Goal: Task Accomplishment & Management: Manage account settings

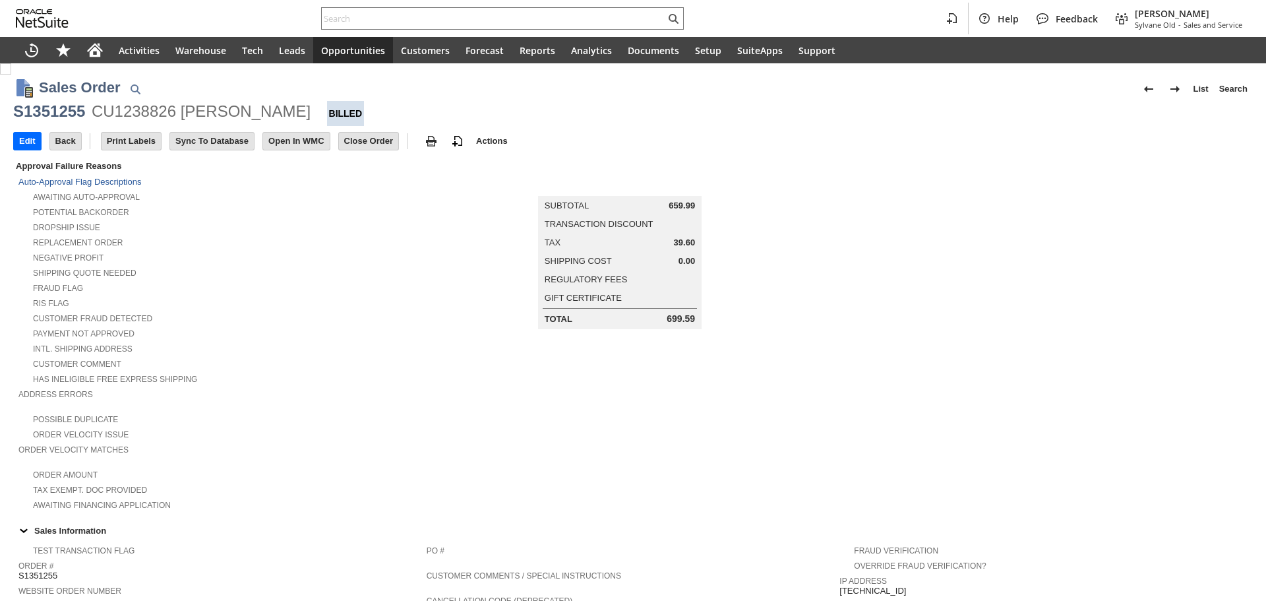
scroll to position [615, 0]
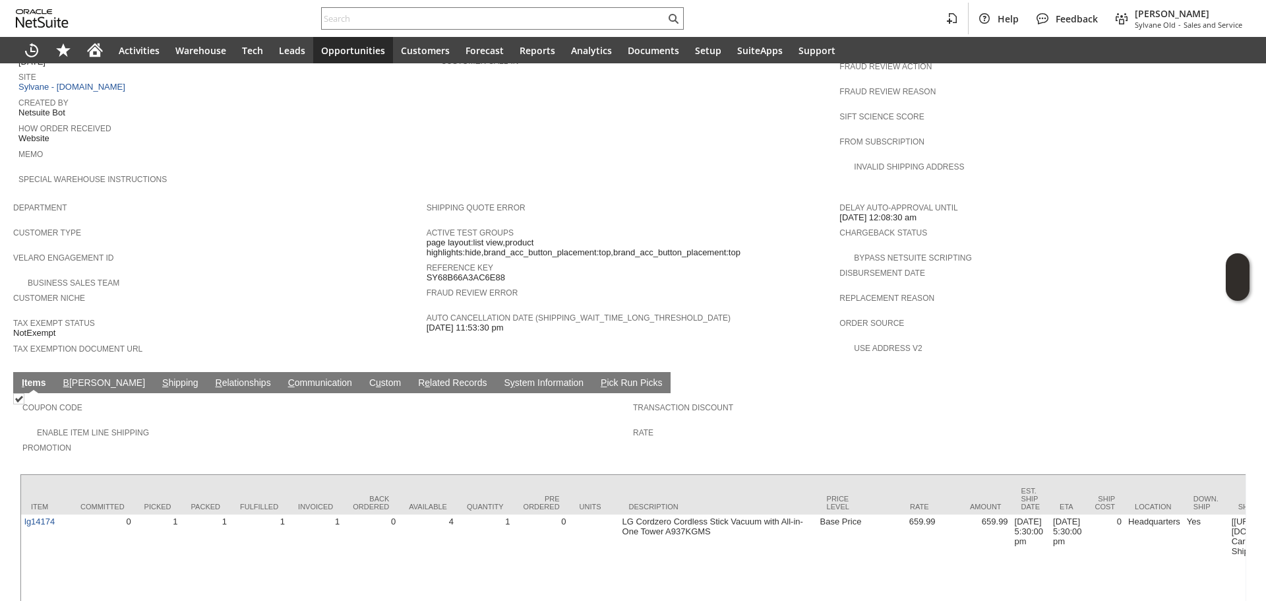
click at [237, 290] on span "Customer Niche" at bounding box center [216, 296] width 407 height 13
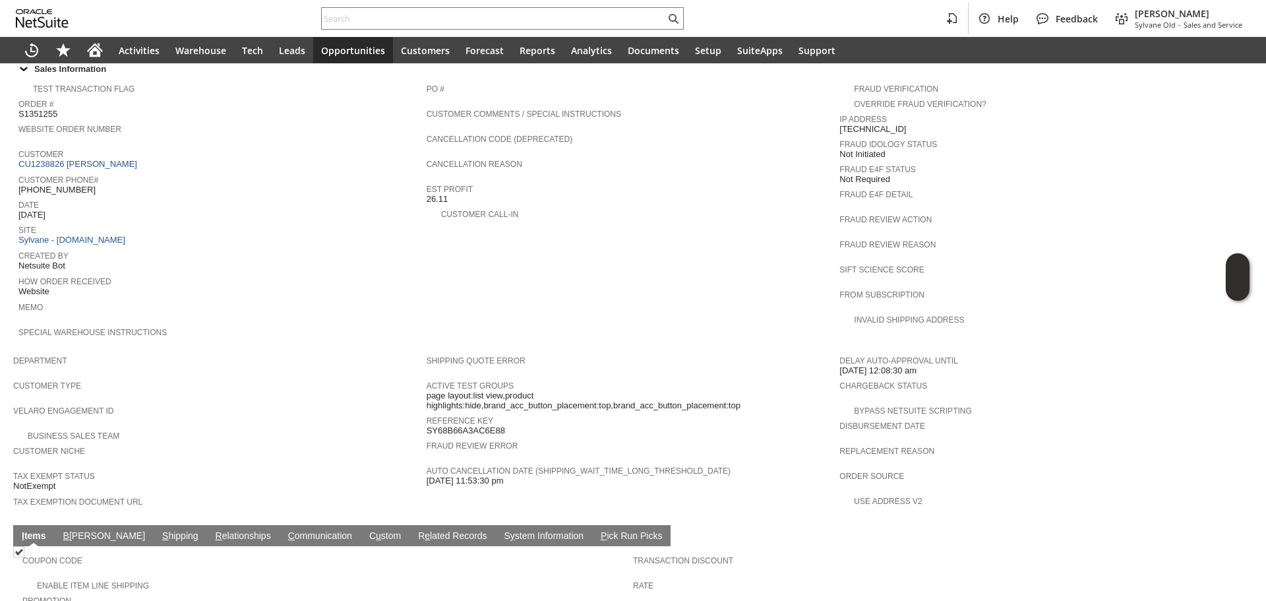
scroll to position [417, 0]
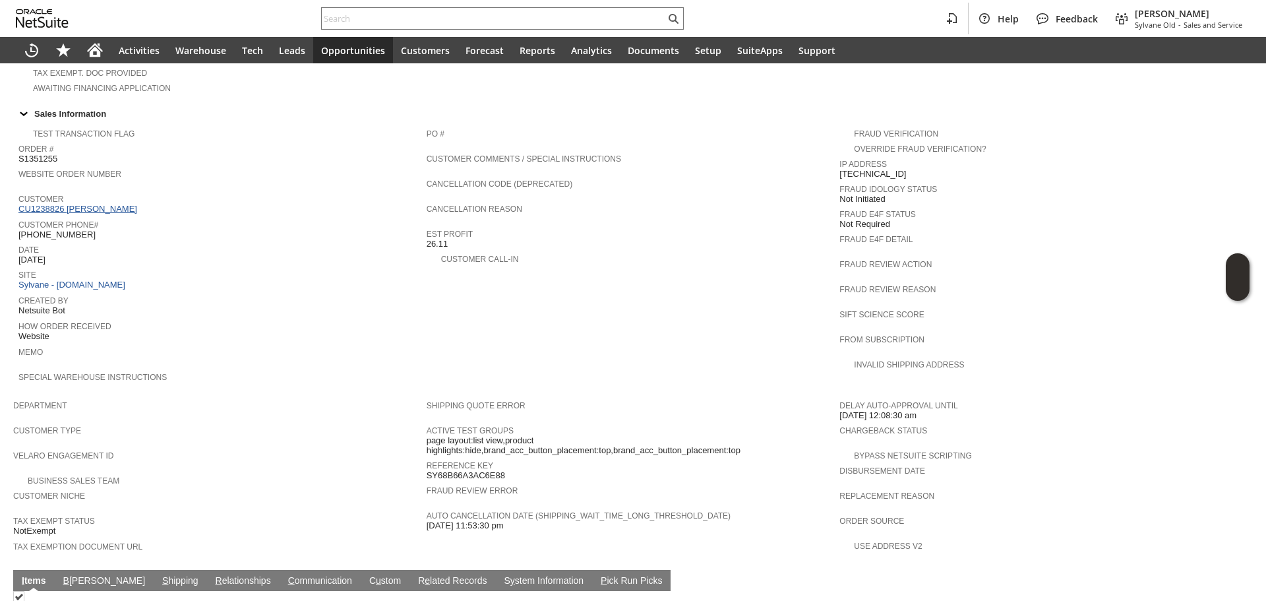
click at [107, 204] on link "CU1238826 [PERSON_NAME]" at bounding box center [79, 209] width 122 height 10
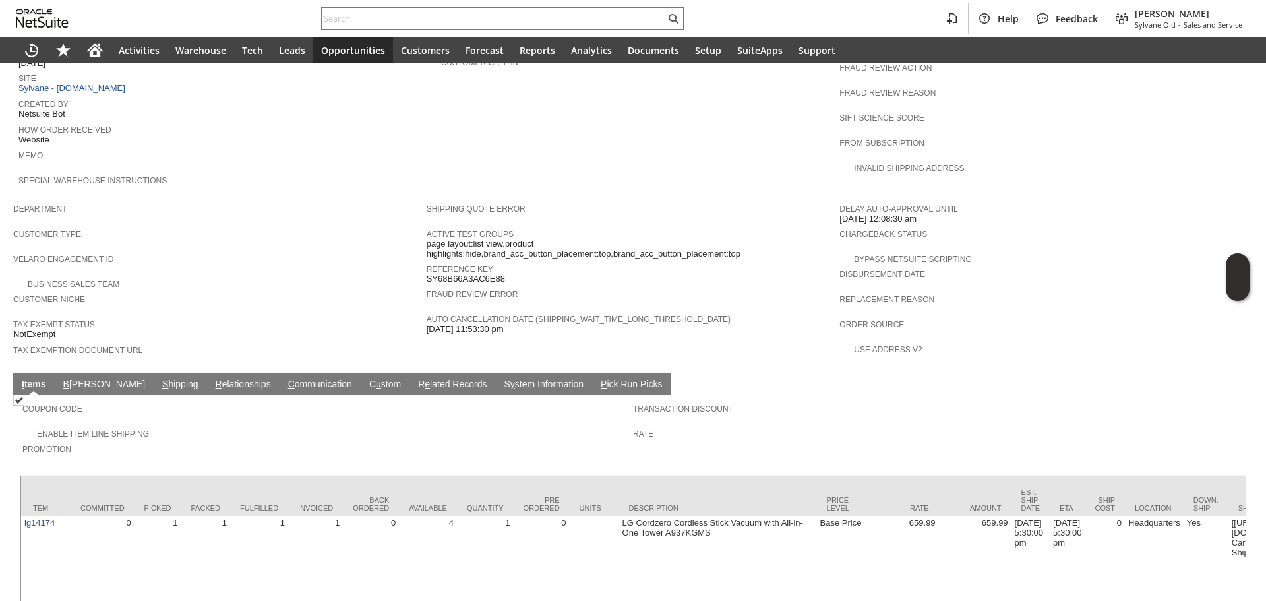
scroll to position [615, 0]
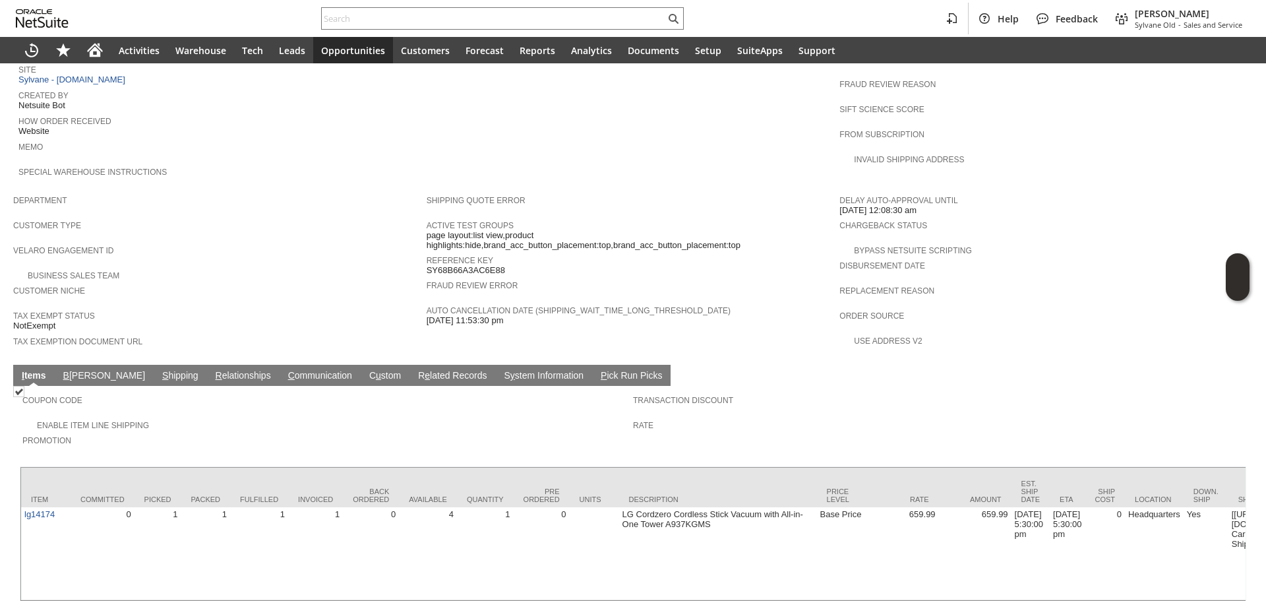
scroll to position [650, 0]
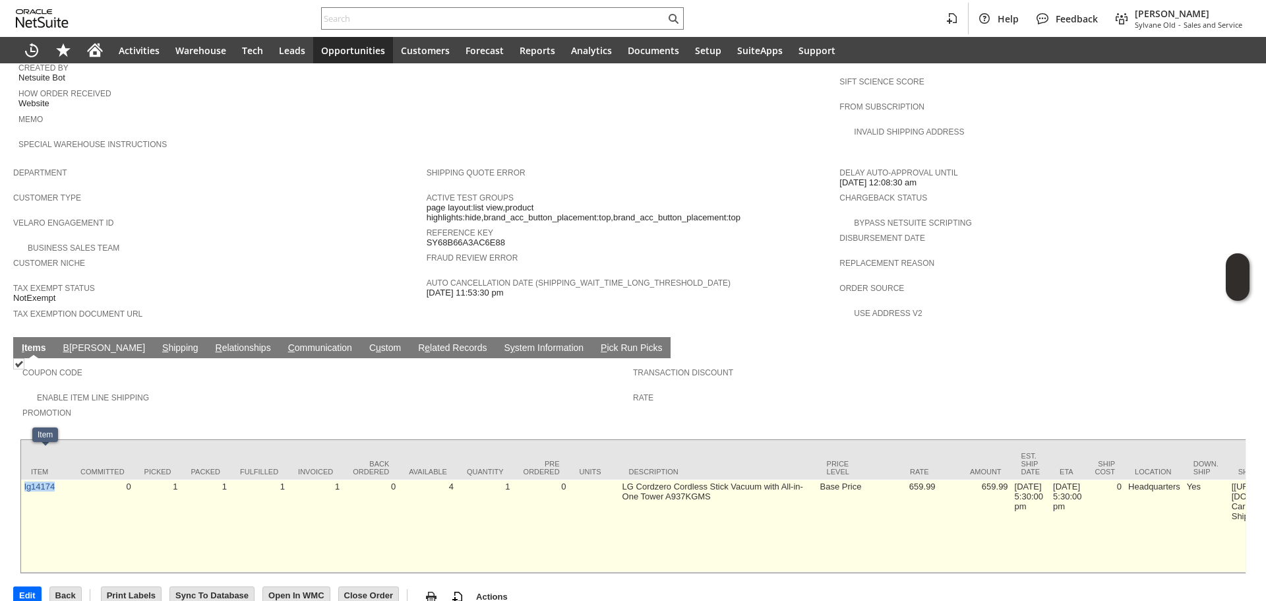
copy link "lg14174"
drag, startPoint x: 65, startPoint y: 464, endPoint x: 24, endPoint y: 471, distance: 40.8
click at [24, 479] on td "lg14174" at bounding box center [45, 525] width 49 height 93
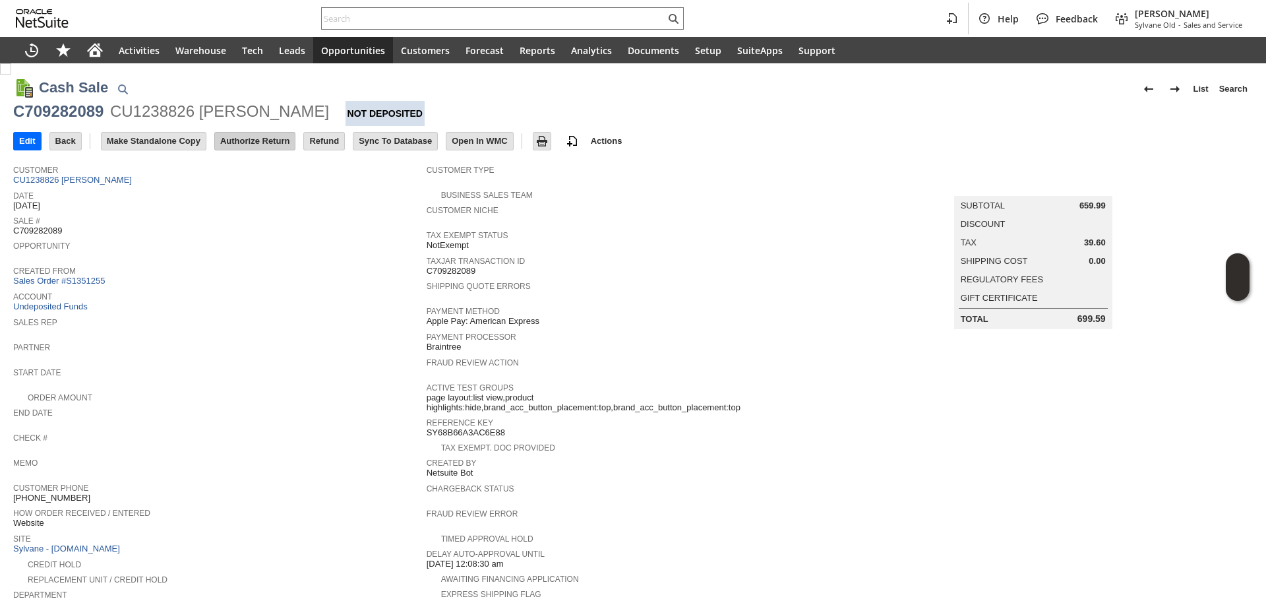
click at [255, 139] on input "Authorize Return" at bounding box center [255, 141] width 80 height 17
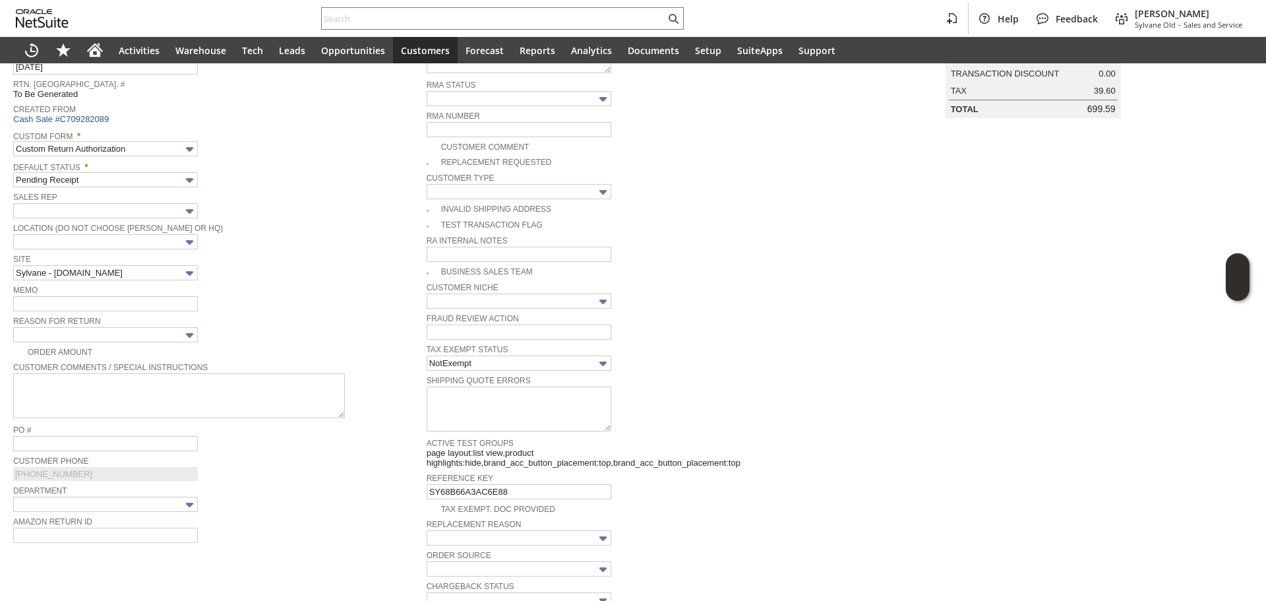
scroll to position [94, 0]
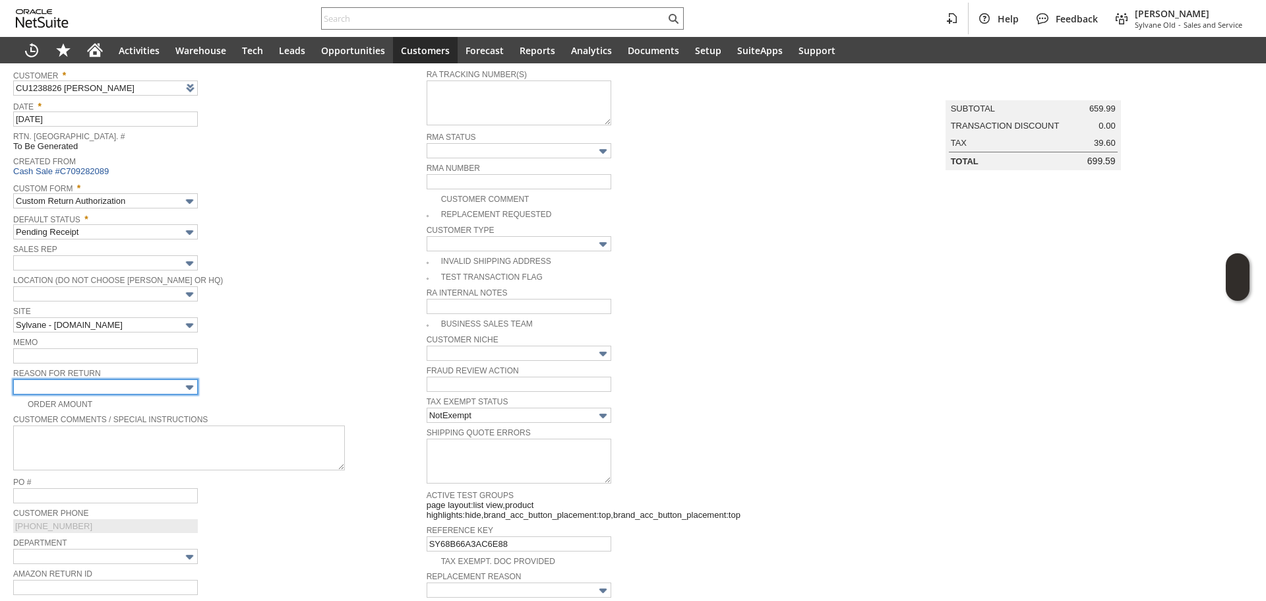
click at [154, 388] on input "text" at bounding box center [105, 386] width 185 height 15
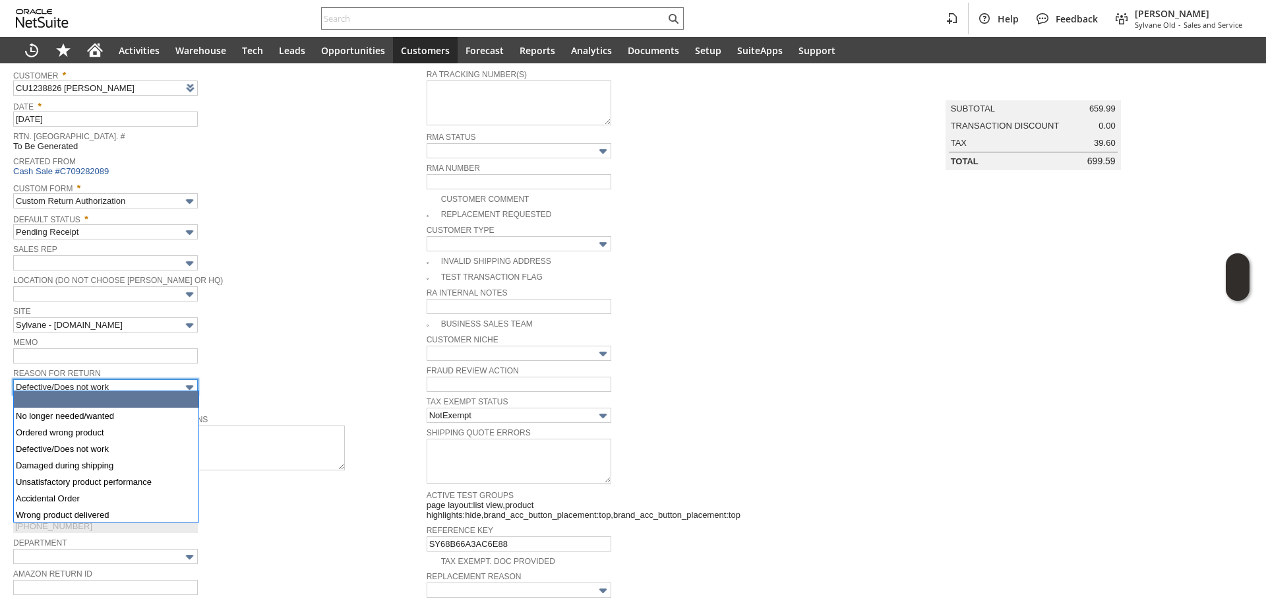
scroll to position [49, 0]
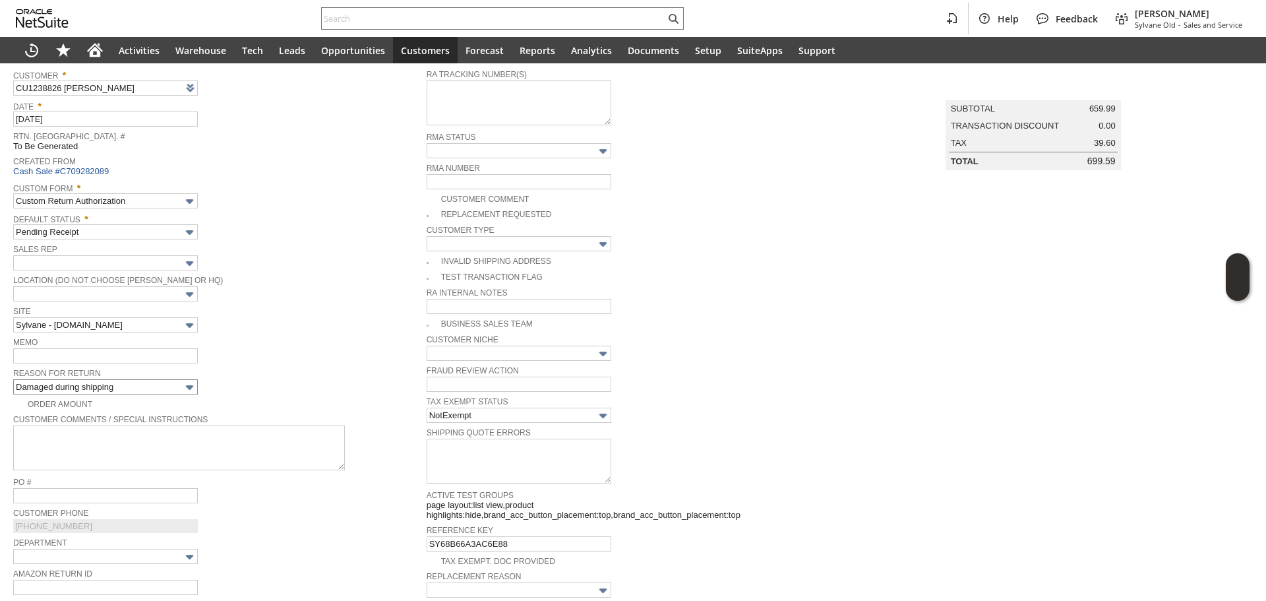
drag, startPoint x: 144, startPoint y: 393, endPoint x: 145, endPoint y: 384, distance: 9.3
click at [144, 396] on div "Order Amount" at bounding box center [219, 403] width 413 height 14
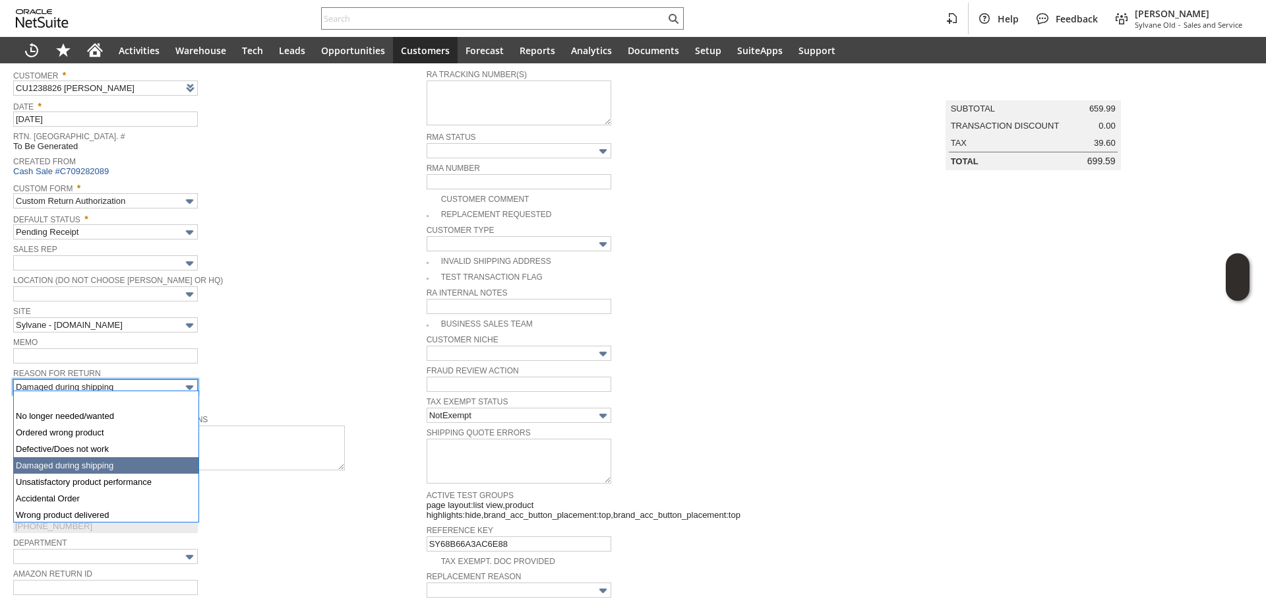
click at [145, 384] on input "Damaged during shipping" at bounding box center [105, 386] width 185 height 15
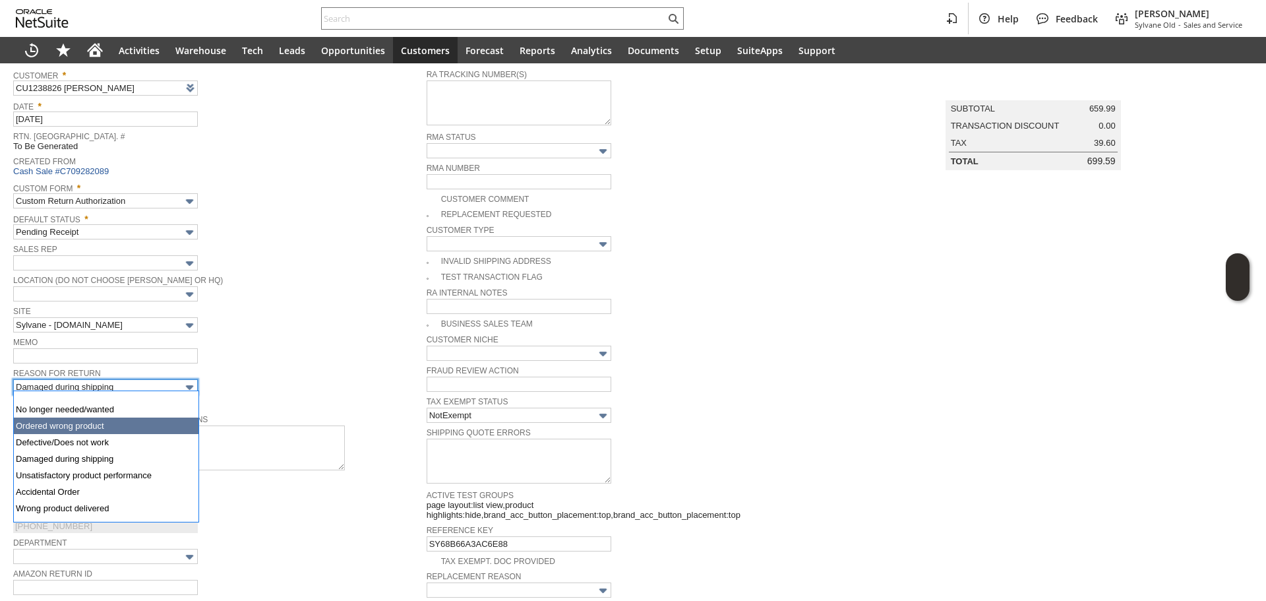
scroll to position [0, 0]
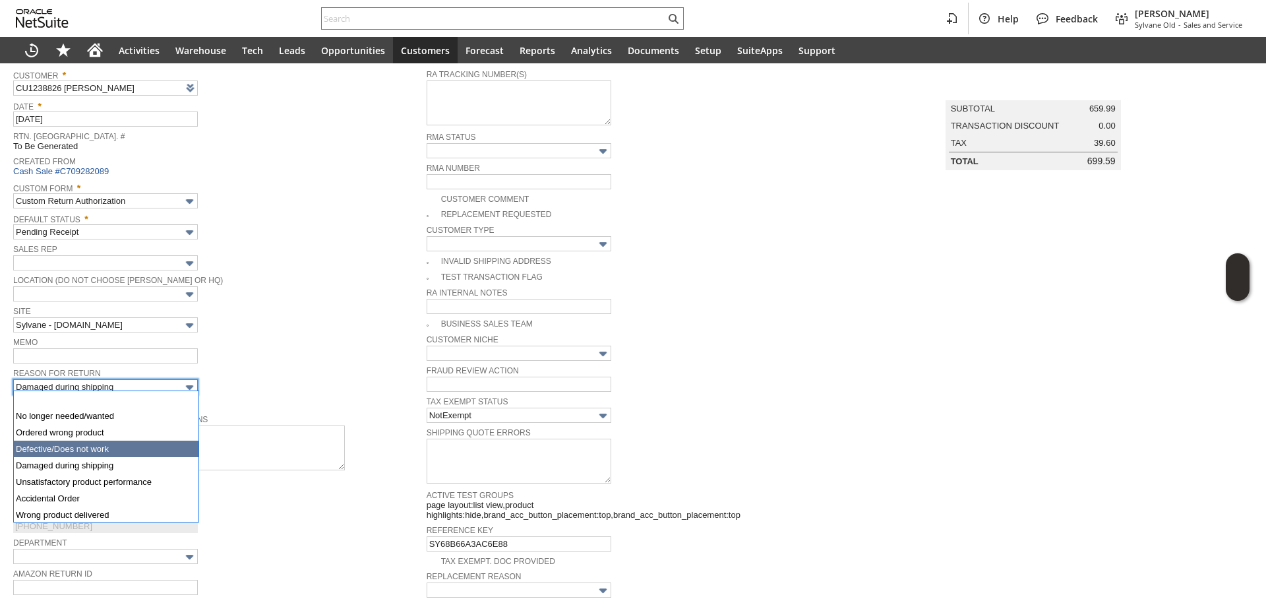
type input "Defective/Does not work"
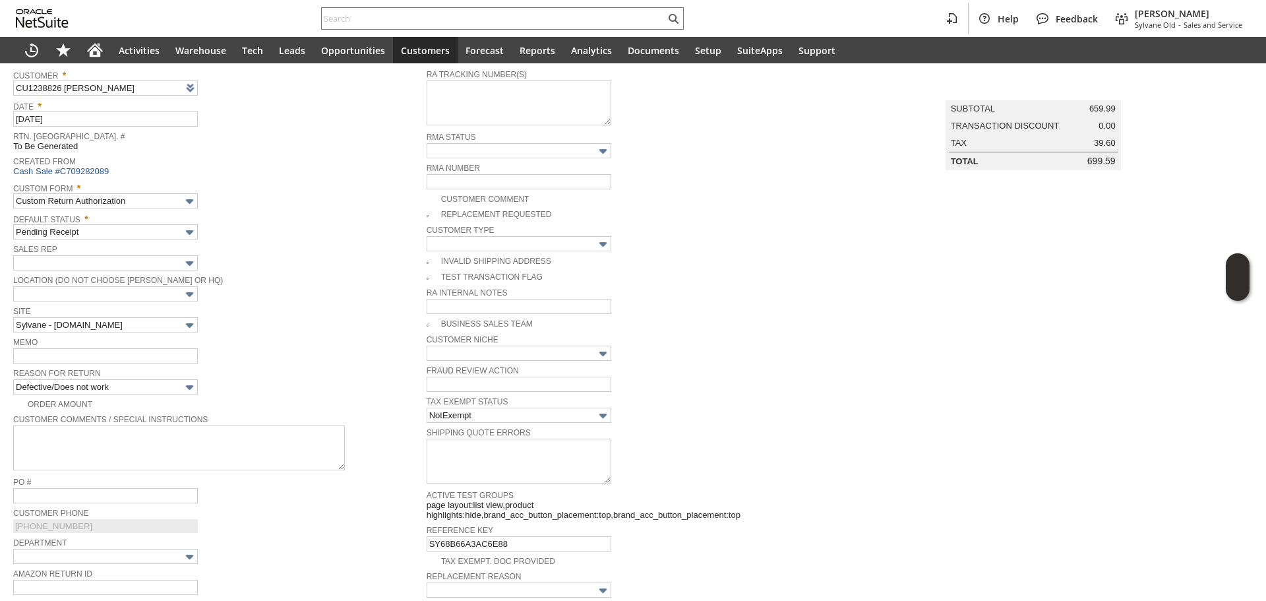
click at [232, 347] on div "Memo" at bounding box center [216, 349] width 407 height 30
click at [168, 365] on span "Reason For Return" at bounding box center [216, 372] width 407 height 15
click at [167, 365] on span "Reason For Return" at bounding box center [216, 372] width 407 height 15
click at [166, 361] on input "text" at bounding box center [105, 355] width 185 height 15
click at [146, 356] on input "text" at bounding box center [105, 355] width 185 height 15
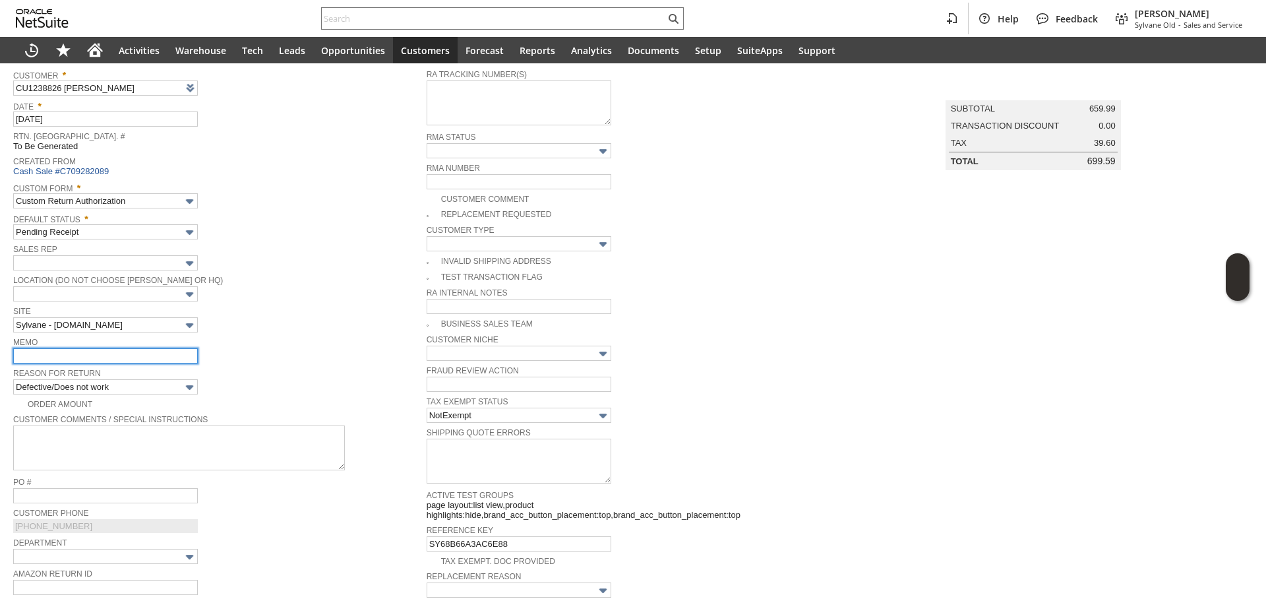
type input "L"
type input "W"
click at [886, 474] on td "Summary Subtotal 659.99 Transaction Discount 0.00 Tax 39.60 Total 699.59" at bounding box center [1046, 436] width 413 height 747
click at [104, 359] on input "the cove" at bounding box center [105, 355] width 185 height 15
drag, startPoint x: 129, startPoint y: 354, endPoint x: 22, endPoint y: 348, distance: 107.0
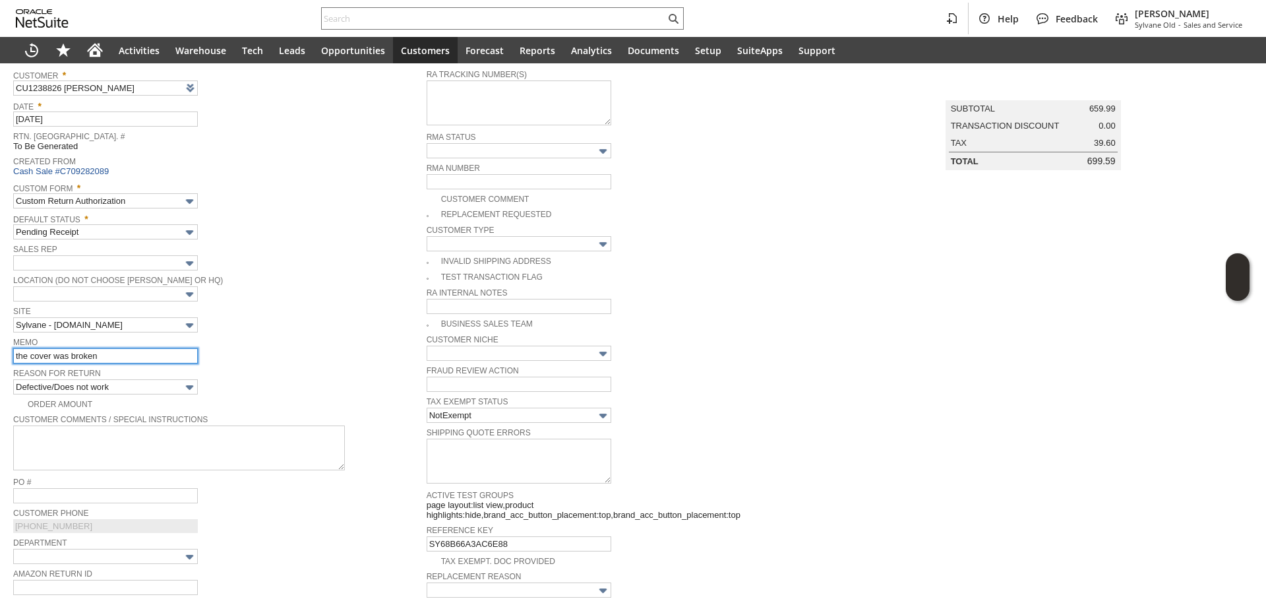
click at [22, 348] on input "the cover was broken" at bounding box center [105, 355] width 185 height 15
click at [148, 356] on input "the cover was broken" at bounding box center [105, 355] width 185 height 15
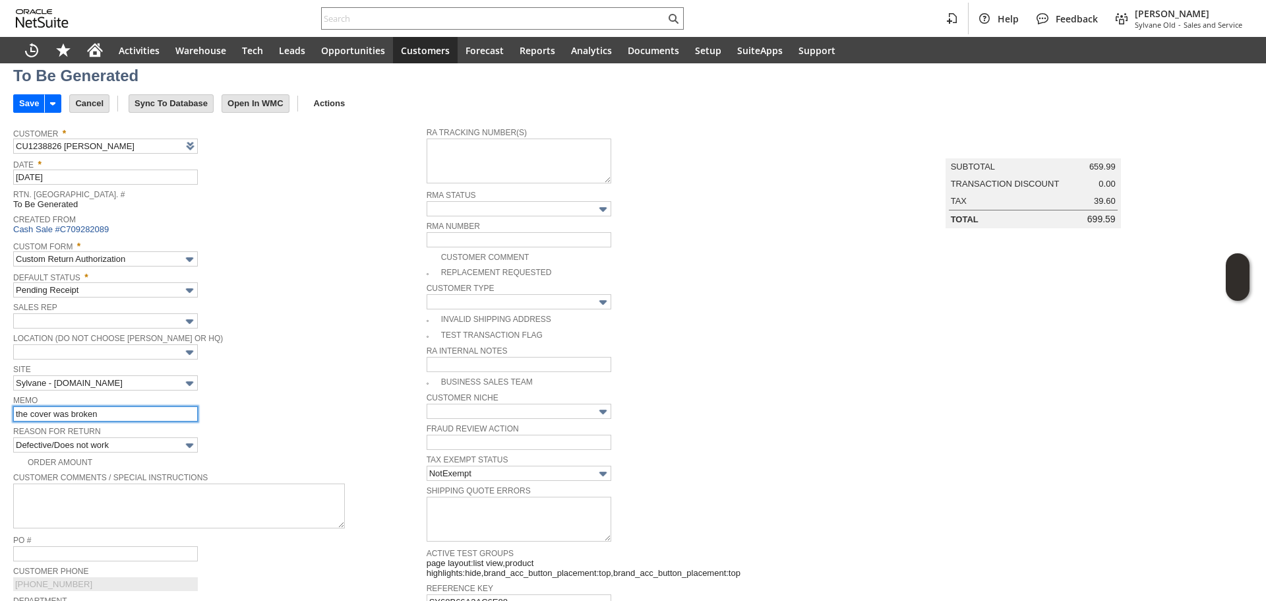
scroll to position [28, 0]
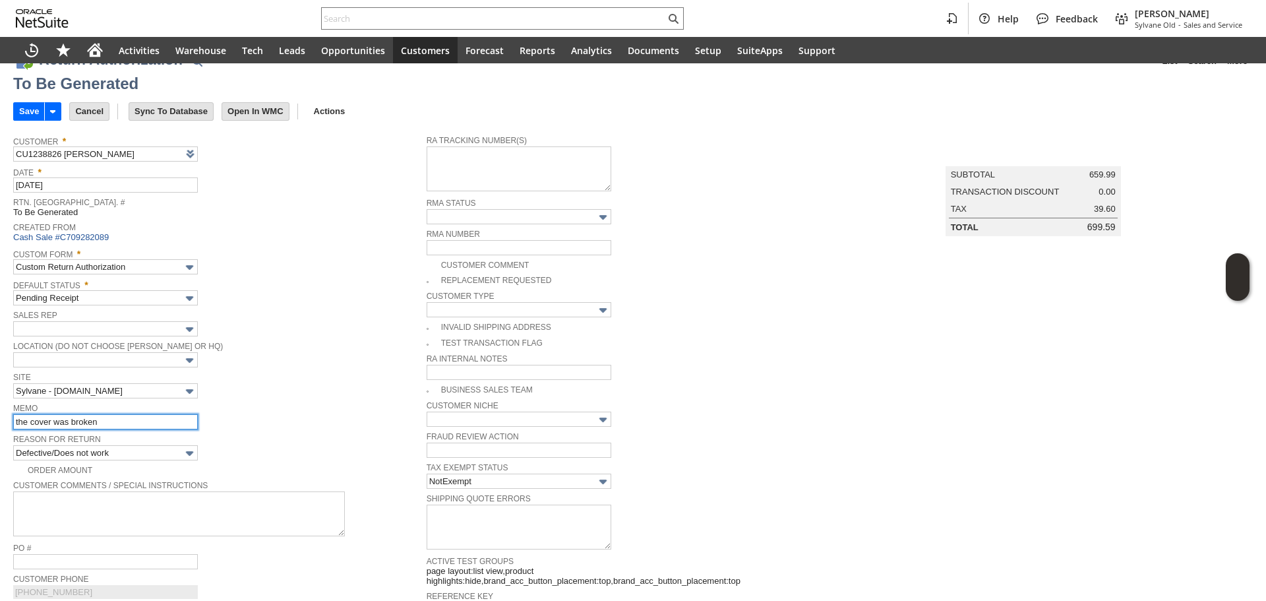
click at [127, 414] on input "the cover was broken" at bounding box center [105, 421] width 185 height 15
drag, startPoint x: 125, startPoint y: 422, endPoint x: 14, endPoint y: 422, distance: 111.5
click at [14, 422] on input "the cover was broken" at bounding box center [105, 421] width 185 height 15
drag, startPoint x: 14, startPoint y: 422, endPoint x: 138, endPoint y: 426, distance: 124.7
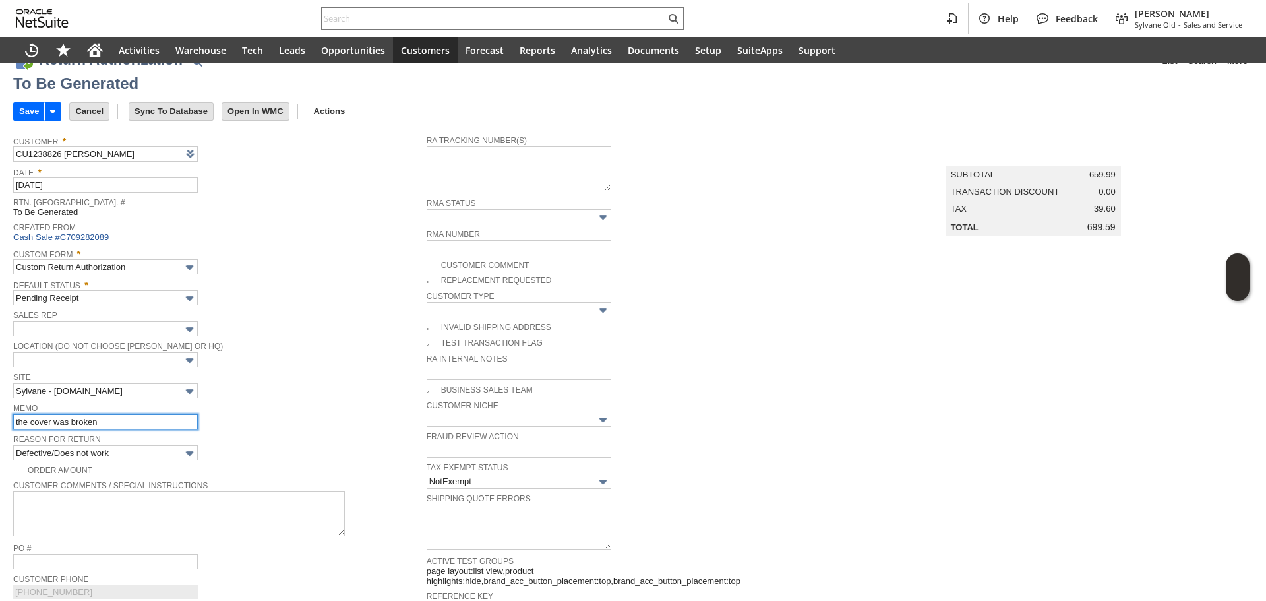
click at [138, 426] on input "the cover was broken" at bounding box center [105, 421] width 185 height 15
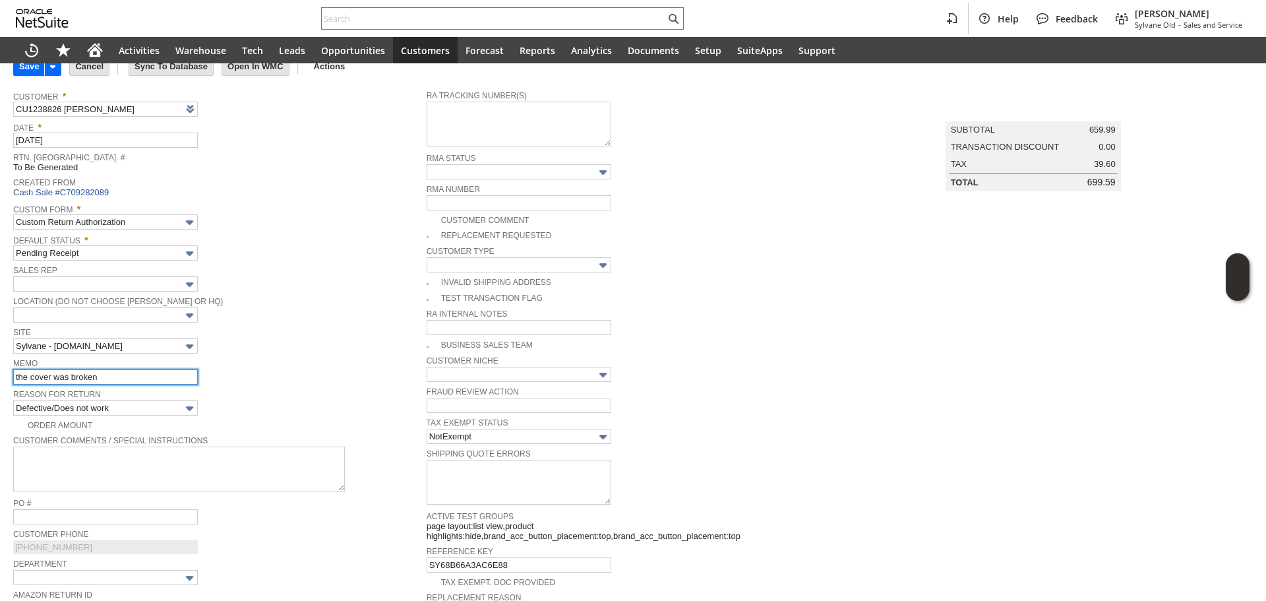
scroll to position [29, 0]
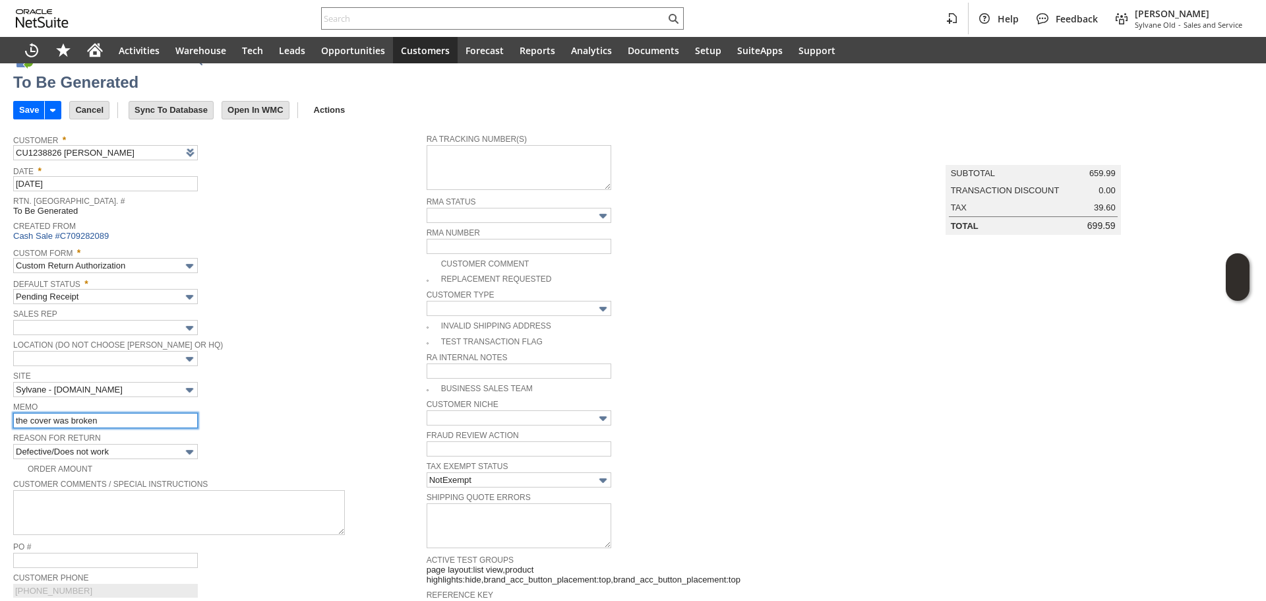
click at [154, 425] on input "the cover was broken" at bounding box center [105, 420] width 185 height 15
click at [154, 421] on input "the cover was broken" at bounding box center [105, 420] width 185 height 15
click at [155, 421] on input "the cover was broken" at bounding box center [105, 420] width 185 height 15
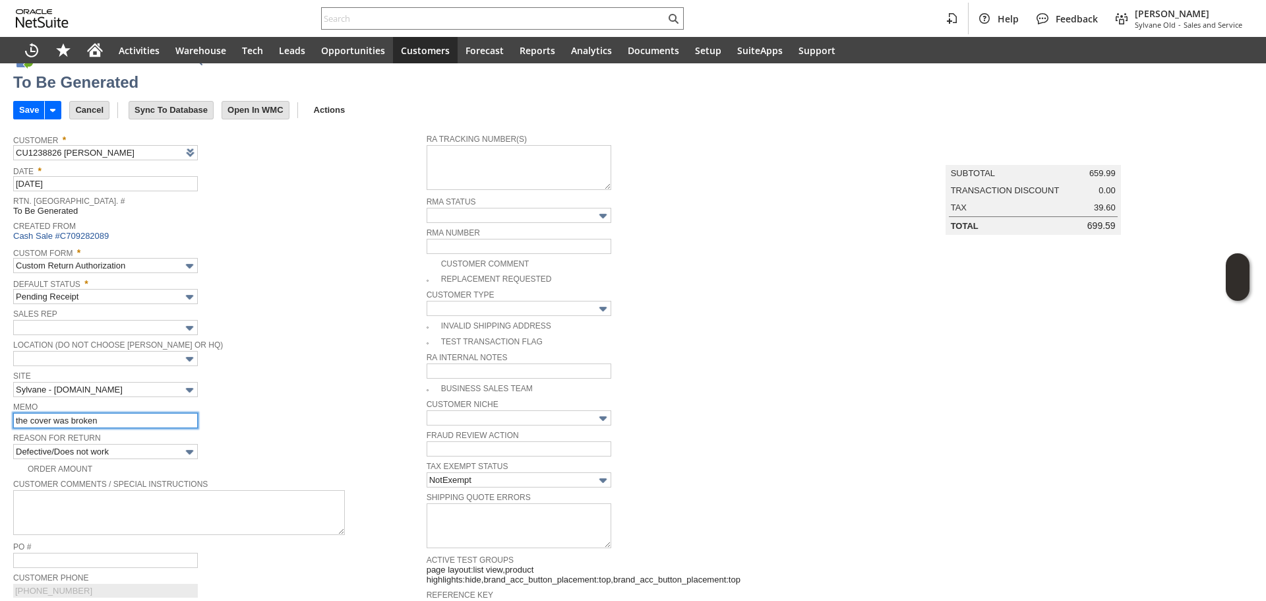
click at [126, 415] on input "the cover was broken" at bounding box center [105, 420] width 185 height 15
drag, startPoint x: 142, startPoint y: 421, endPoint x: 28, endPoint y: 421, distance: 114.1
click at [28, 421] on input "the cover was broken" at bounding box center [105, 420] width 185 height 15
type input "the sensor of the lid was not working, should automatically opens when you get …"
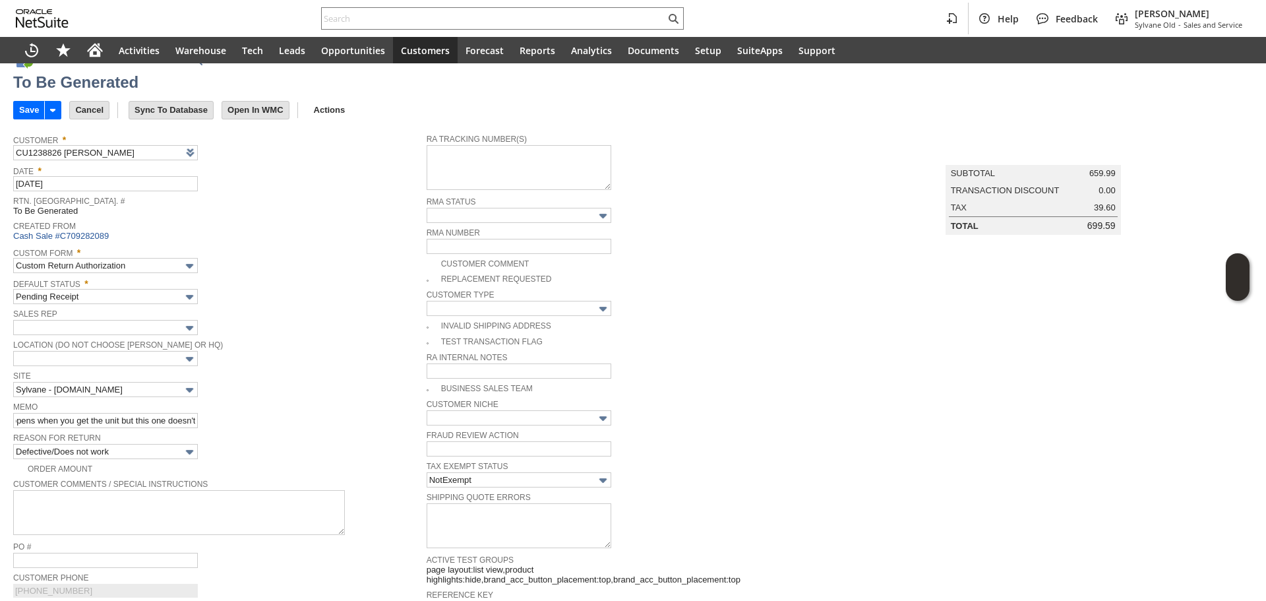
click at [11, 46] on img at bounding box center [5, 39] width 11 height 11
checkbox input "true"
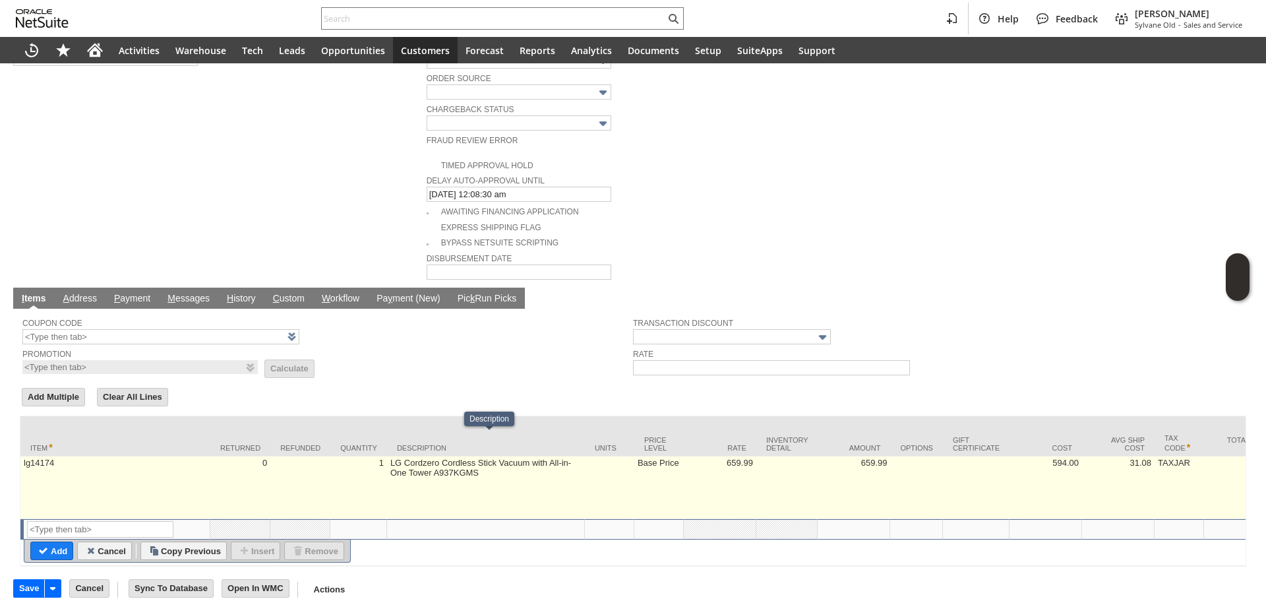
click at [656, 464] on td "Base Price" at bounding box center [658, 487] width 49 height 63
type input "Base Price"
type input "659.99"
type input "OK"
type input "Make Copy"
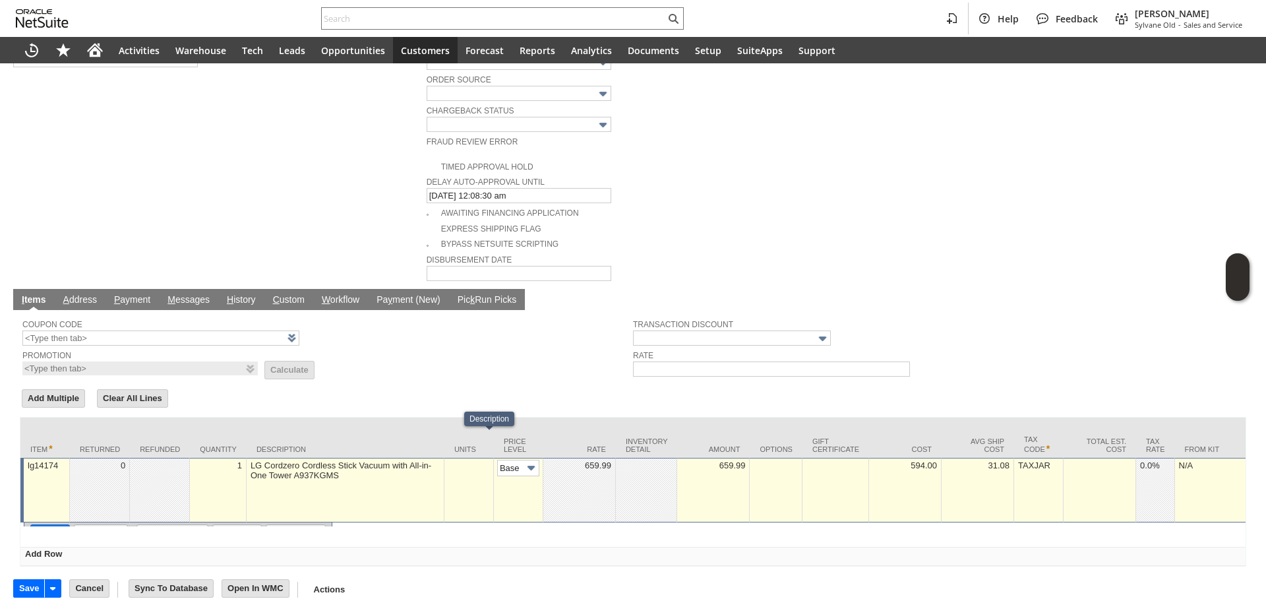
scroll to position [0, 20]
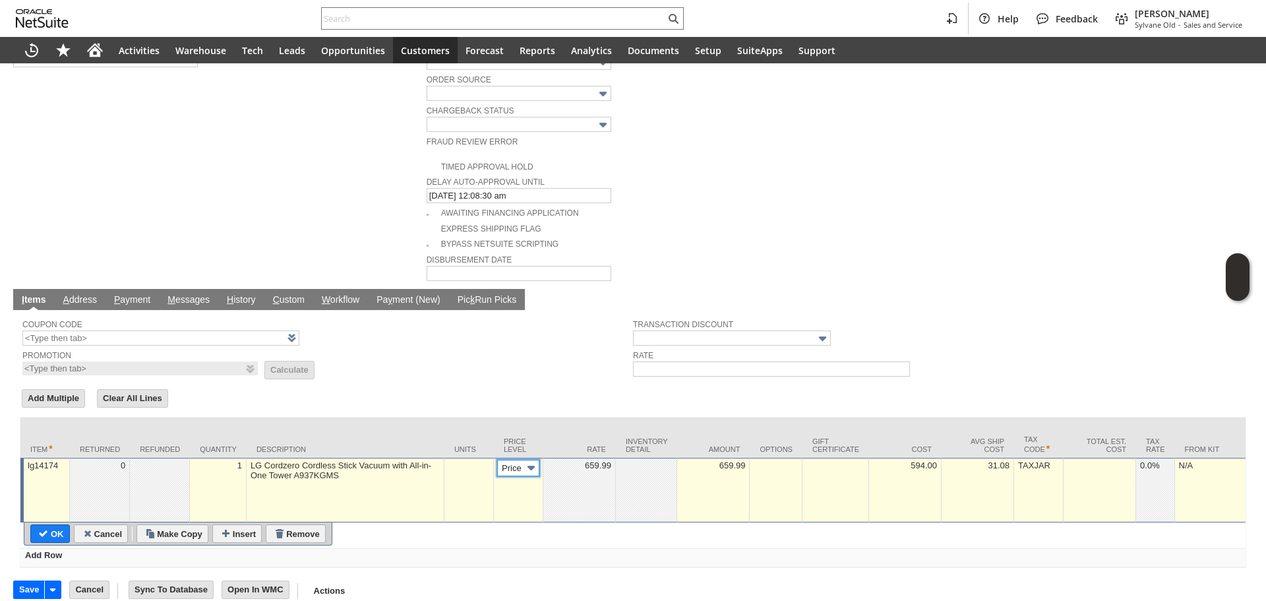
click at [524, 460] on img at bounding box center [531, 467] width 15 height 15
type input "Custom"
click at [577, 458] on td at bounding box center [579, 490] width 73 height 65
type input "0.00"
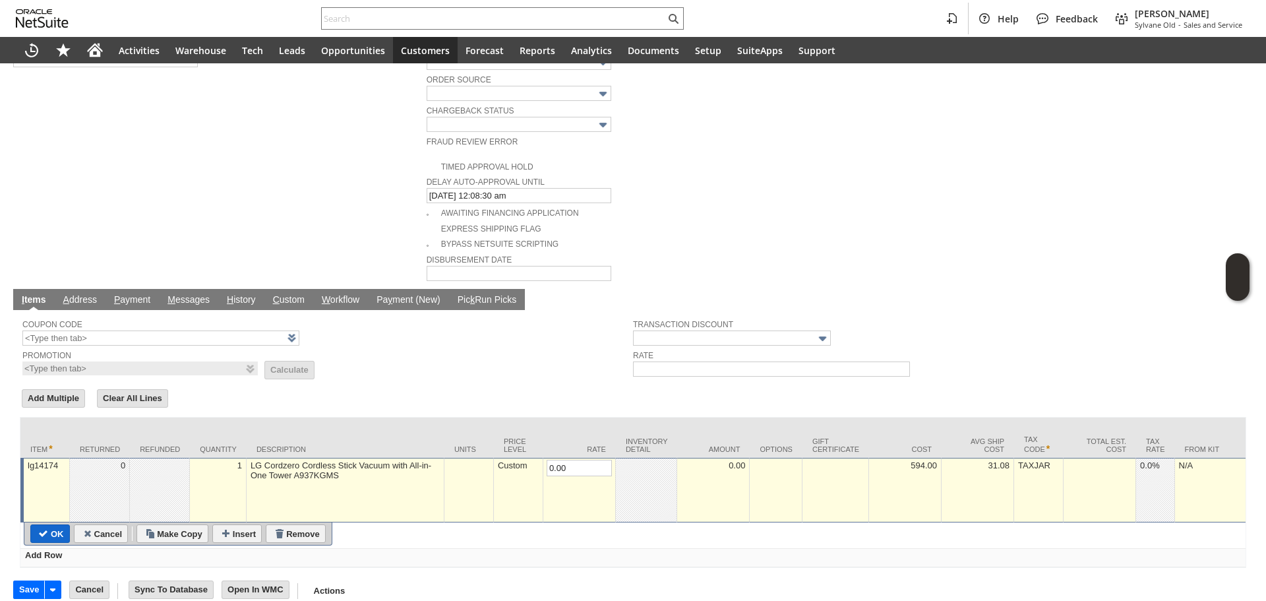
click at [44, 525] on input "OK" at bounding box center [50, 533] width 38 height 17
type input "Add"
type input "Copy Previous"
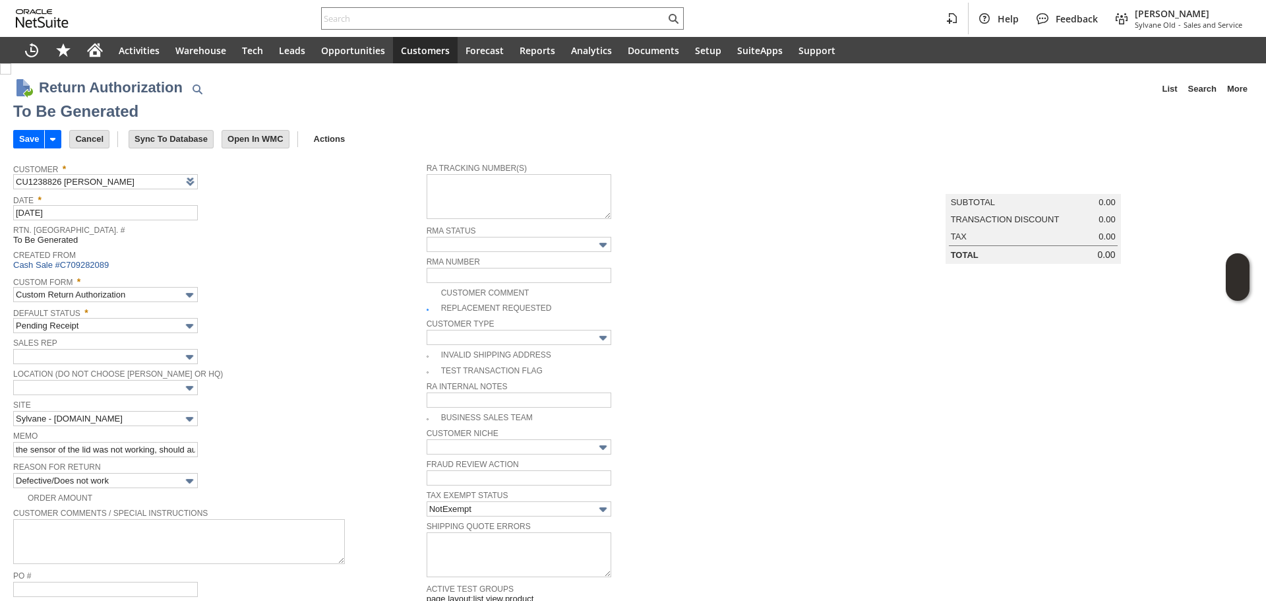
click at [314, 259] on span "Created From" at bounding box center [216, 253] width 407 height 13
click at [28, 141] on input "Save" at bounding box center [29, 139] width 30 height 17
drag, startPoint x: 315, startPoint y: 288, endPoint x: 303, endPoint y: 277, distance: 16.8
click at [315, 288] on div "Custom Form * Custom Return Authorization" at bounding box center [216, 287] width 407 height 30
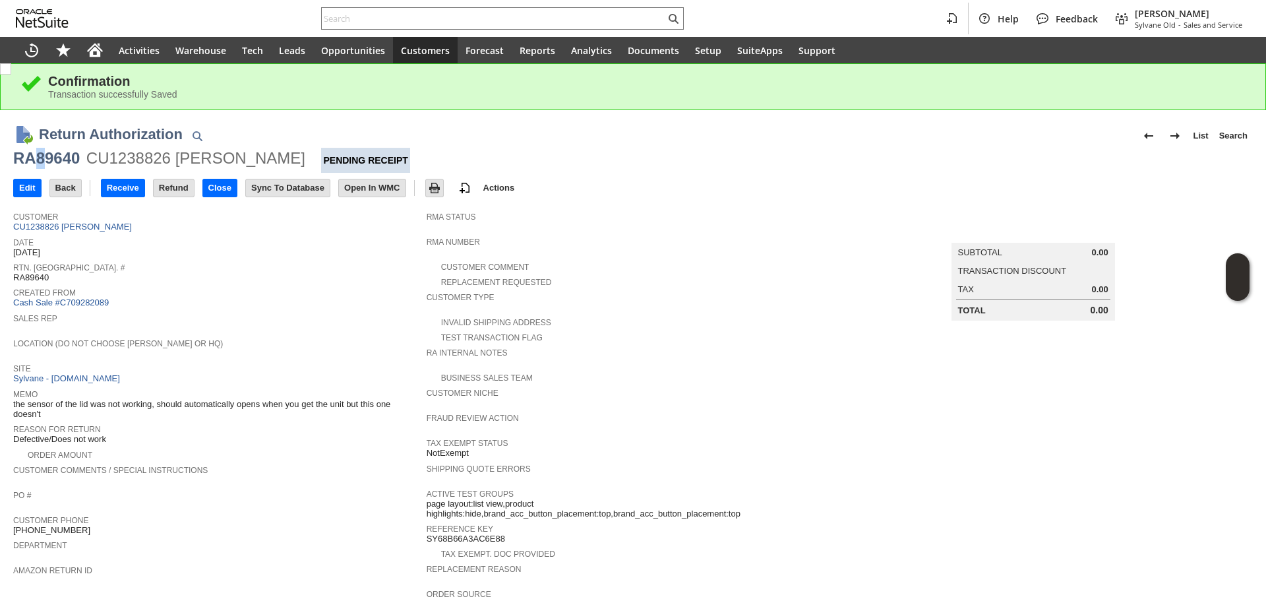
click at [41, 159] on div "RA89640" at bounding box center [46, 158] width 67 height 21
click at [40, 151] on div "RA89640" at bounding box center [46, 158] width 67 height 21
